Goal: Task Accomplishment & Management: Use online tool/utility

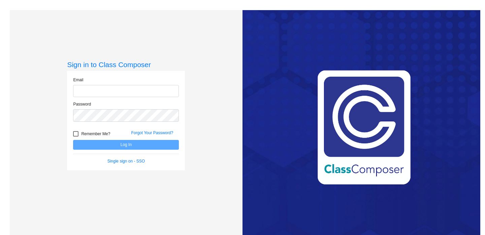
click at [121, 91] on input "email" at bounding box center [126, 91] width 106 height 12
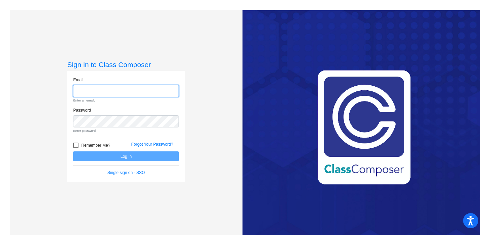
type input "[EMAIL_ADDRESS][DOMAIN_NAME]"
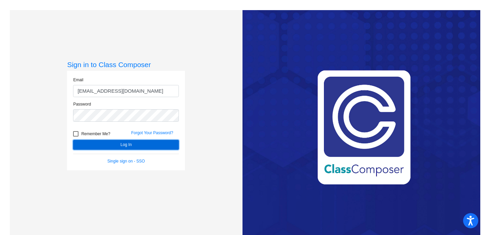
click at [135, 147] on button "Log In" at bounding box center [126, 145] width 106 height 10
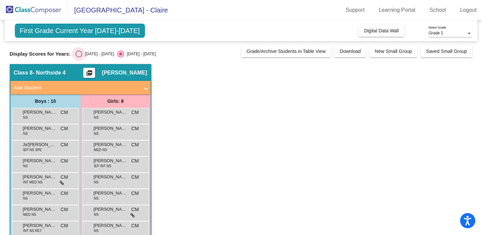
click at [76, 55] on div "Select an option" at bounding box center [78, 54] width 7 height 7
click at [79, 57] on input "2024 - 2025" at bounding box center [79, 57] width 0 height 0
radio input "true"
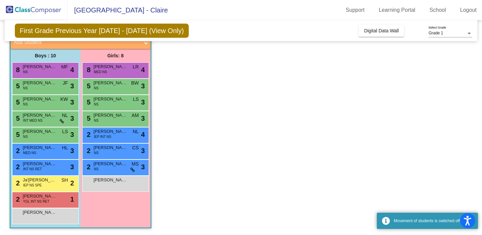
scroll to position [45, 0]
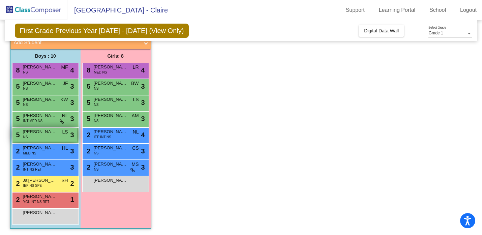
click at [42, 138] on div "5 Mayson Seymour NS LS lock do_not_disturb_alt 3" at bounding box center [44, 135] width 64 height 14
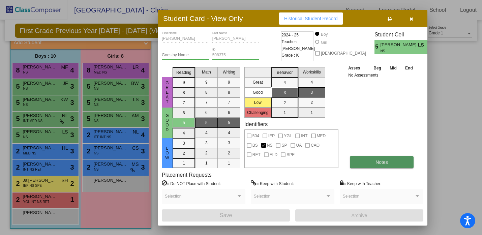
click at [368, 163] on button "Notes" at bounding box center [382, 162] width 64 height 12
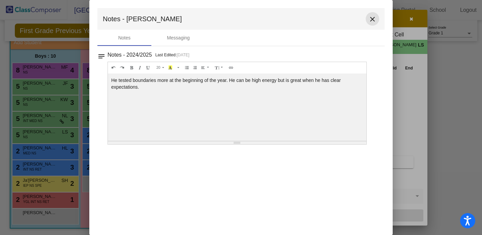
click at [374, 22] on mat-icon "close" at bounding box center [372, 19] width 8 height 8
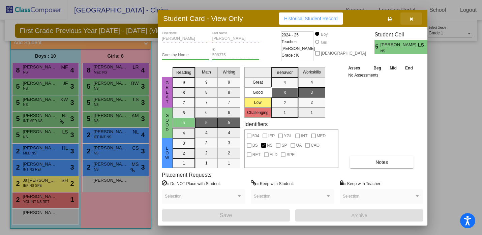
click at [410, 19] on icon "button" at bounding box center [411, 19] width 4 height 5
